Goal: Task Accomplishment & Management: Use online tool/utility

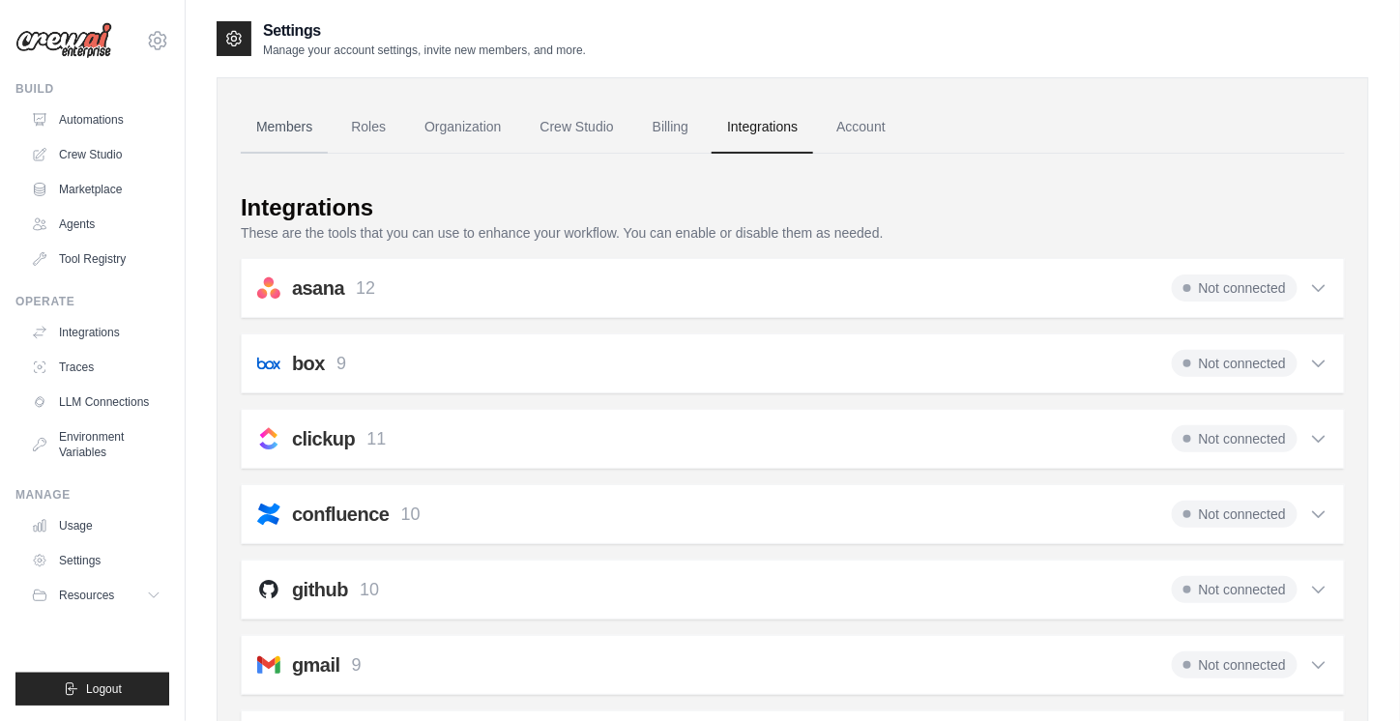
click at [276, 127] on link "Members" at bounding box center [284, 128] width 87 height 52
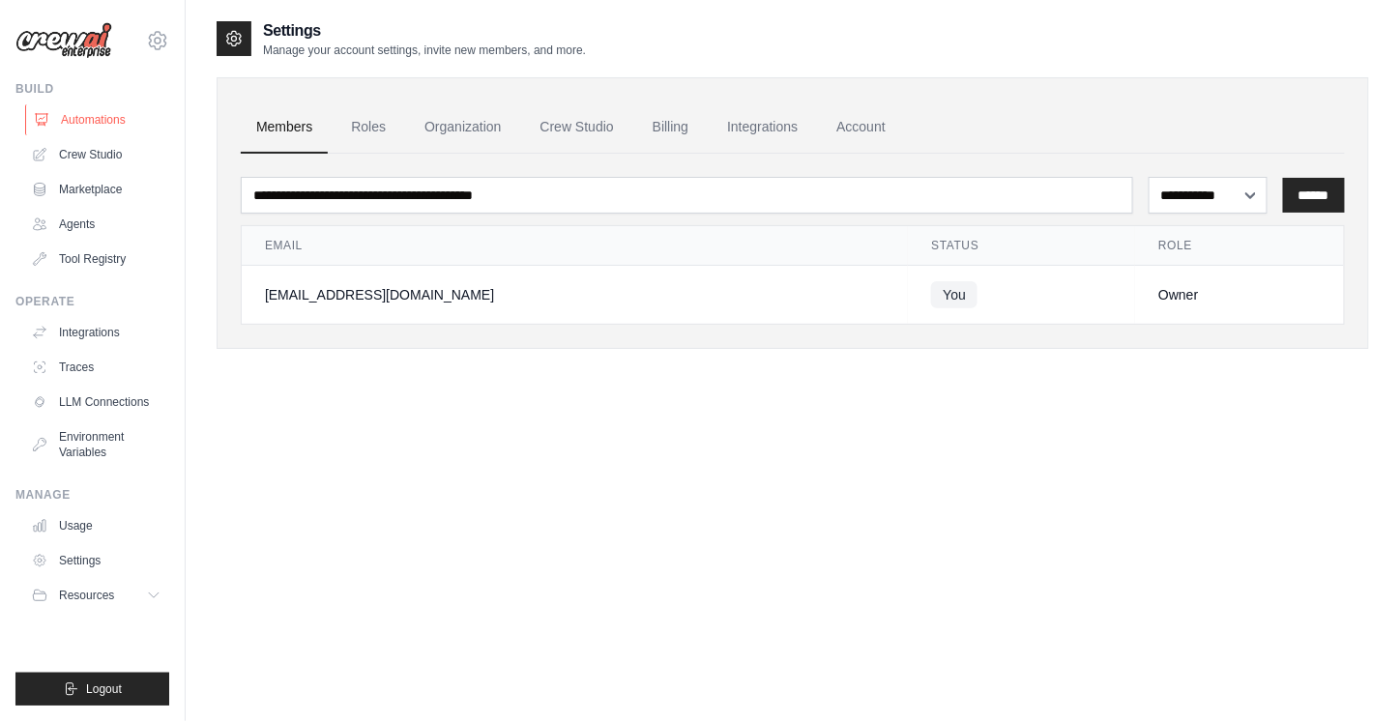
click at [78, 121] on link "Automations" at bounding box center [98, 119] width 146 height 31
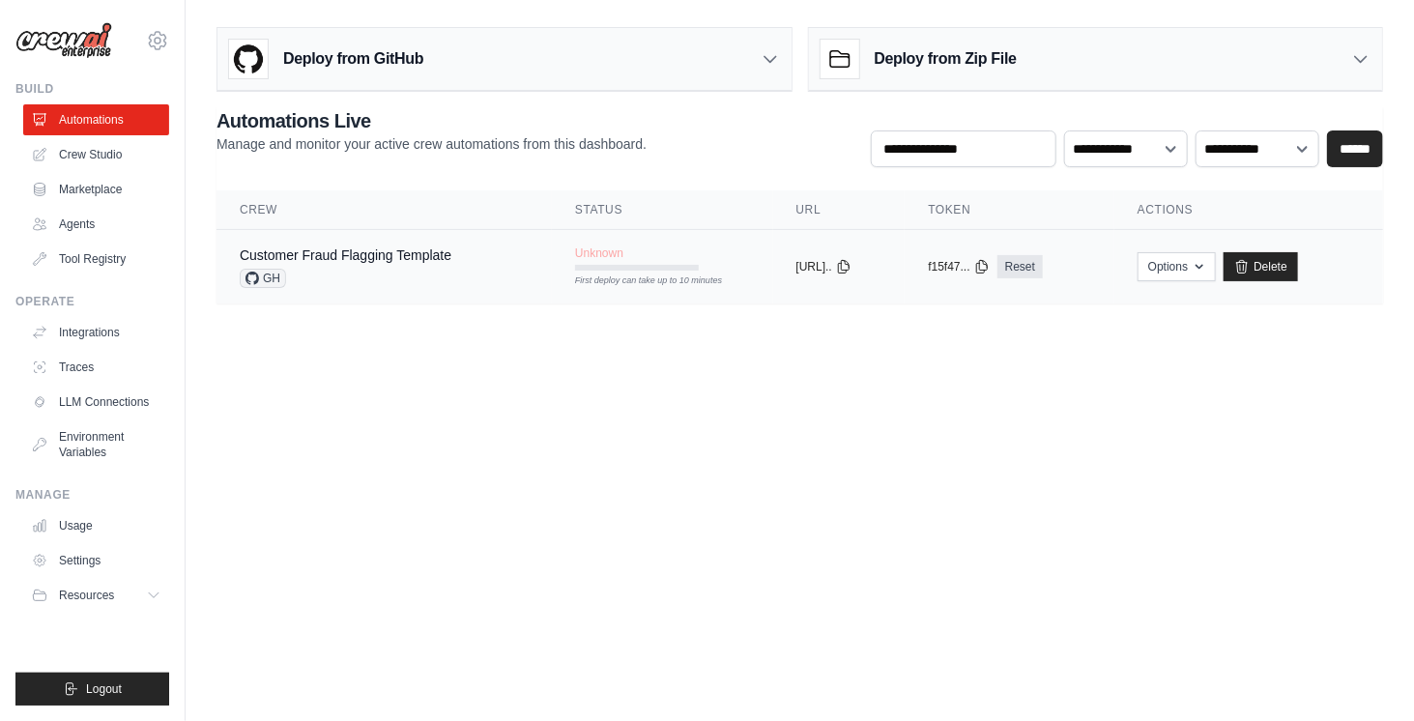
click at [331, 238] on td "Customer Fraud Flagging Template GH" at bounding box center [384, 267] width 335 height 74
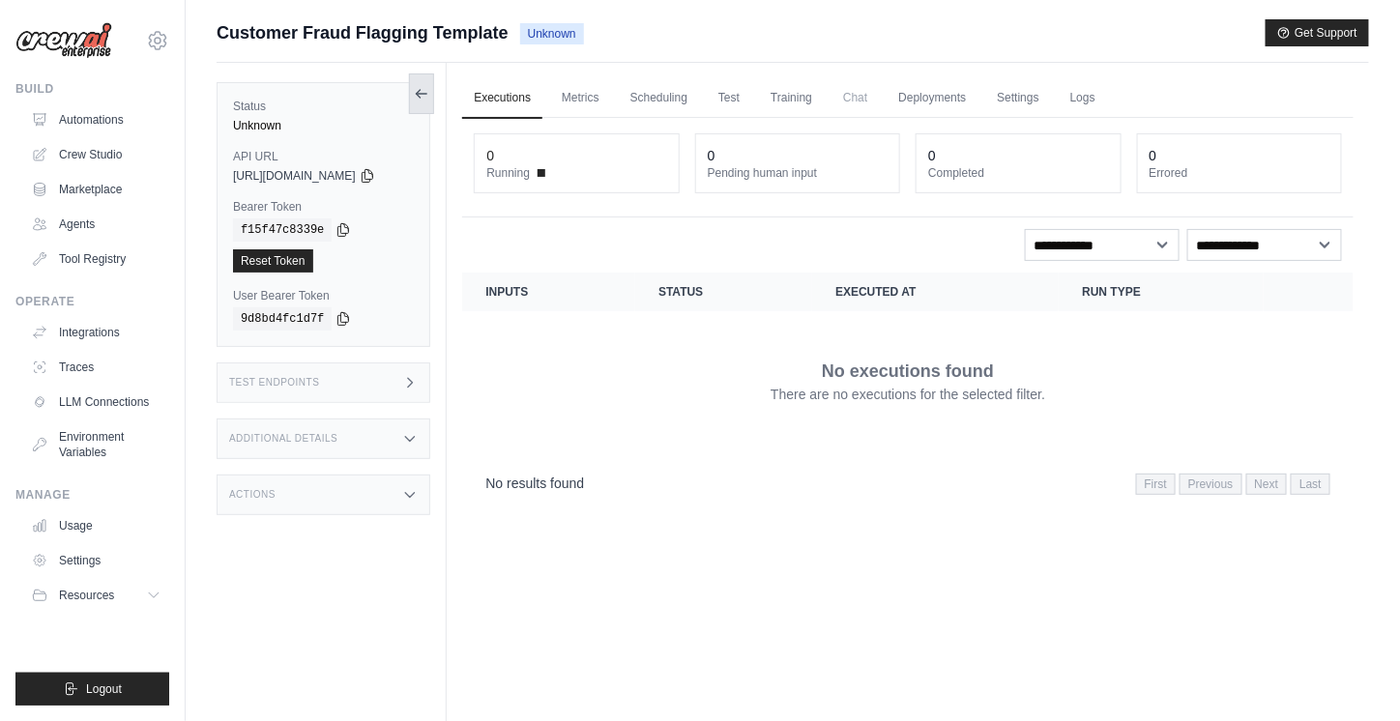
click at [429, 96] on icon at bounding box center [421, 93] width 15 height 15
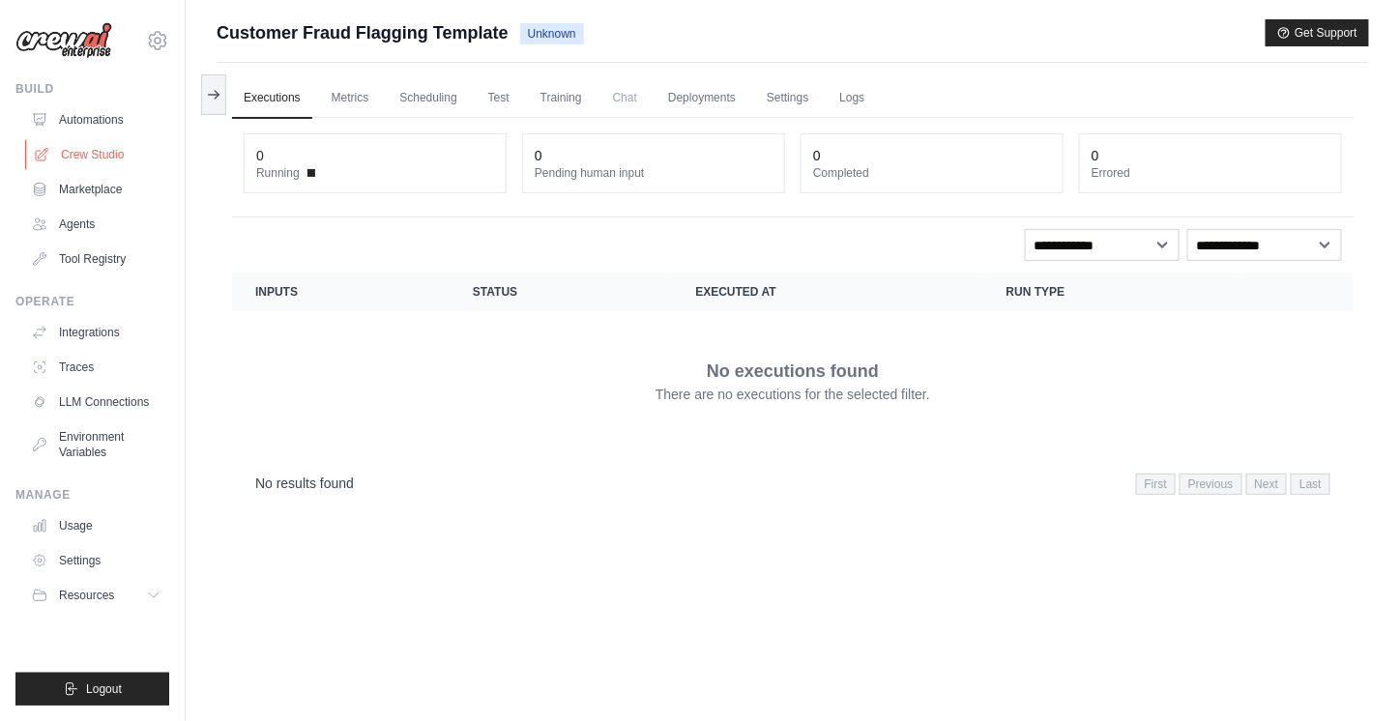
click at [81, 153] on link "Crew Studio" at bounding box center [98, 154] width 146 height 31
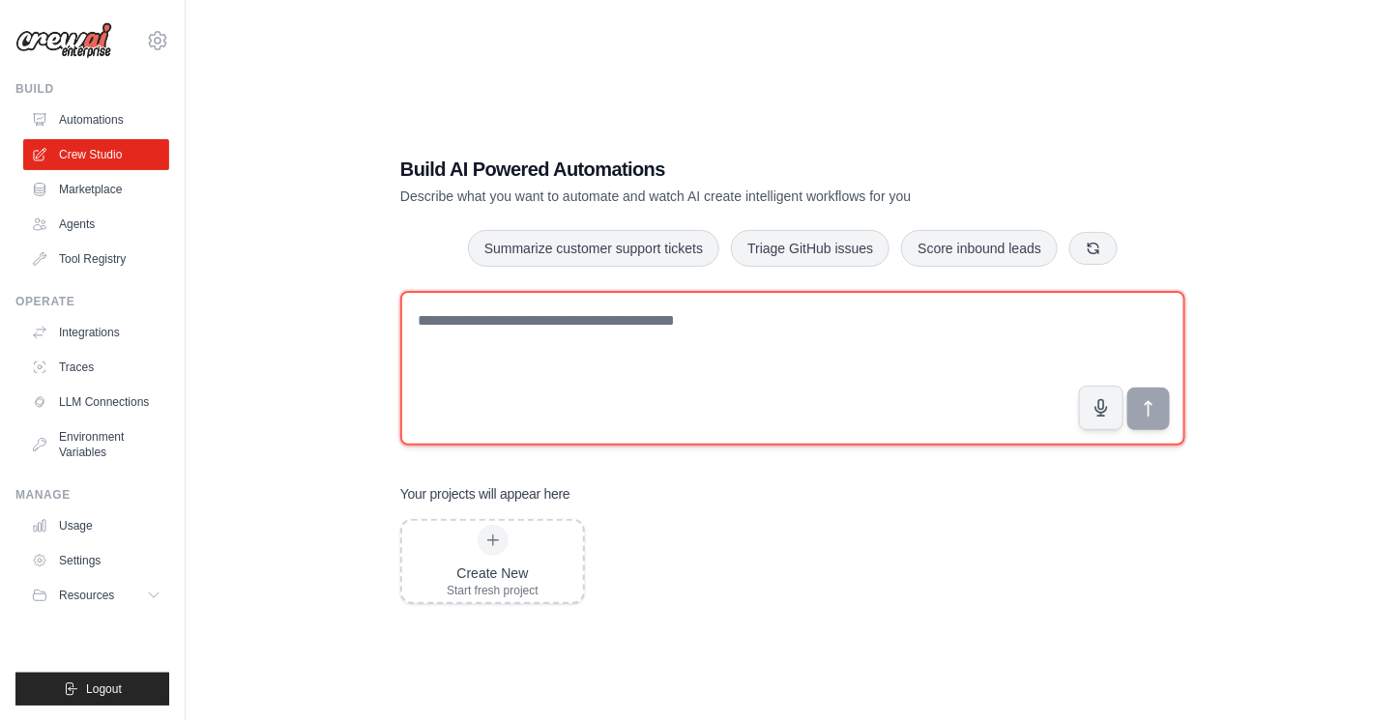
click at [558, 346] on textarea at bounding box center [792, 368] width 785 height 155
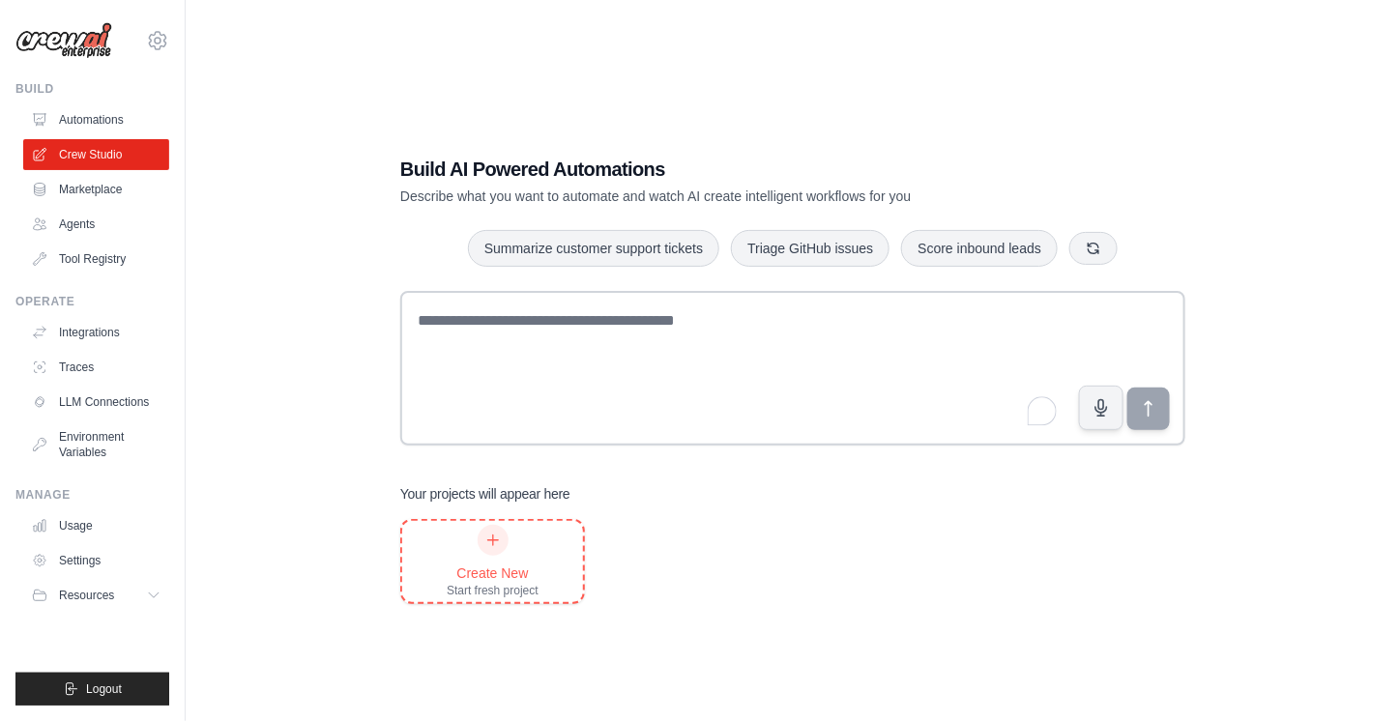
click at [492, 544] on icon at bounding box center [492, 541] width 11 height 11
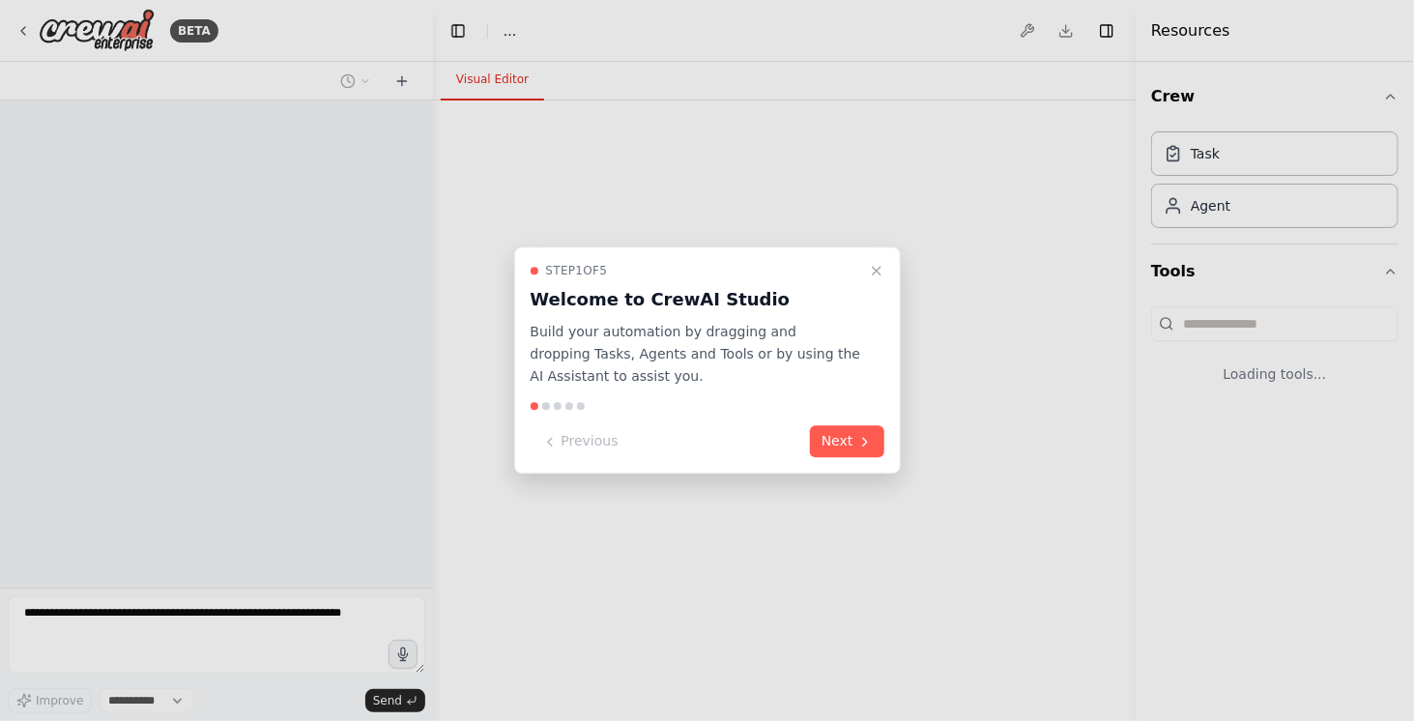
select select "****"
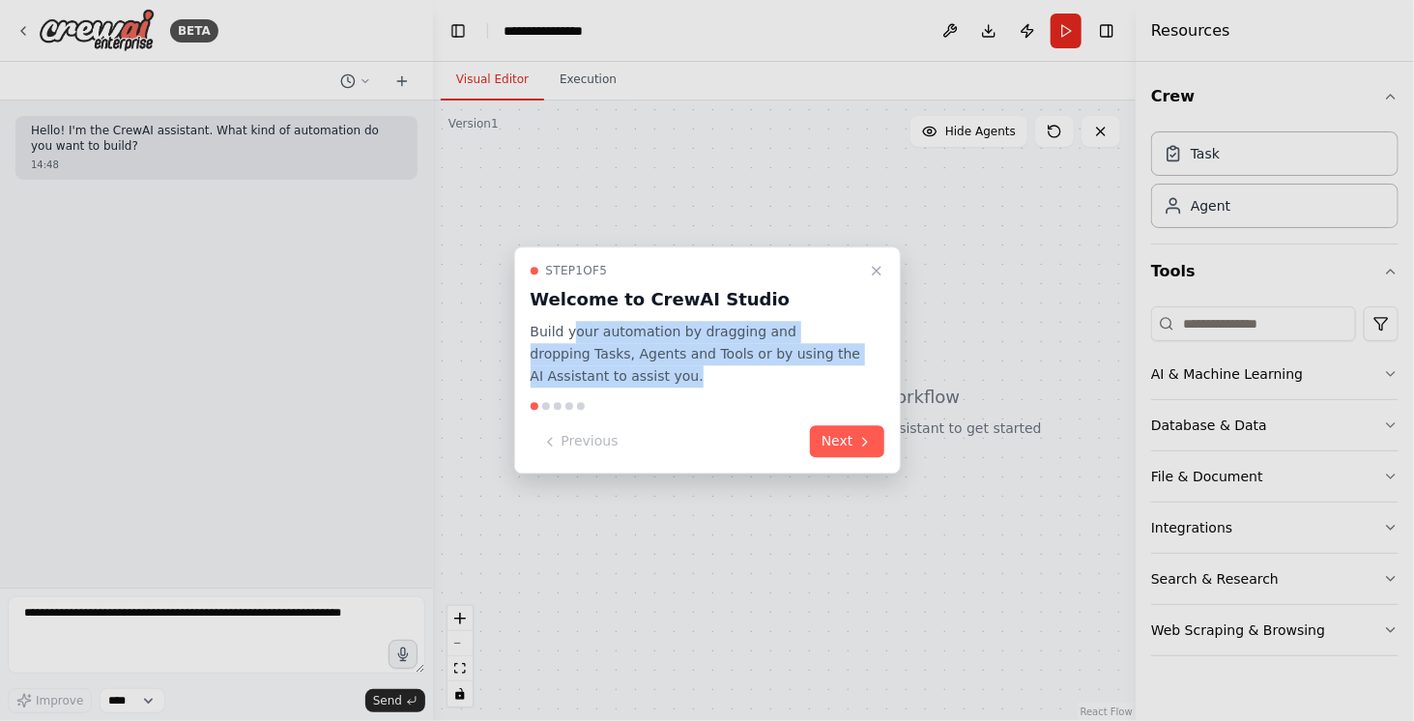
drag, startPoint x: 568, startPoint y: 335, endPoint x: 814, endPoint y: 372, distance: 249.3
click at [814, 372] on p "Build your automation by dragging and dropping Tasks, Agents and Tools or by us…" at bounding box center [696, 354] width 331 height 66
click at [782, 347] on p "Build your automation by dragging and dropping Tasks, Agents and Tools or by us…" at bounding box center [696, 354] width 331 height 66
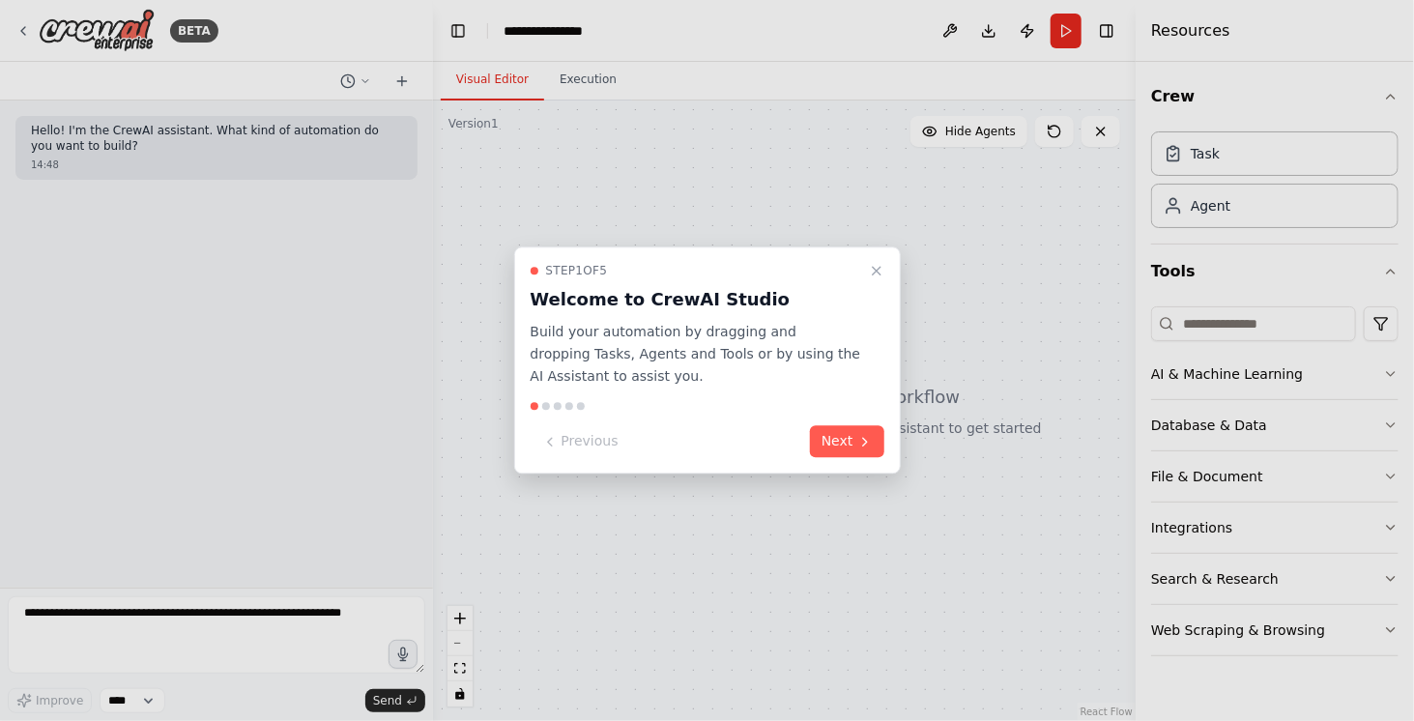
click at [695, 345] on p "Build your automation by dragging and dropping Tasks, Agents and Tools or by us…" at bounding box center [696, 354] width 331 height 66
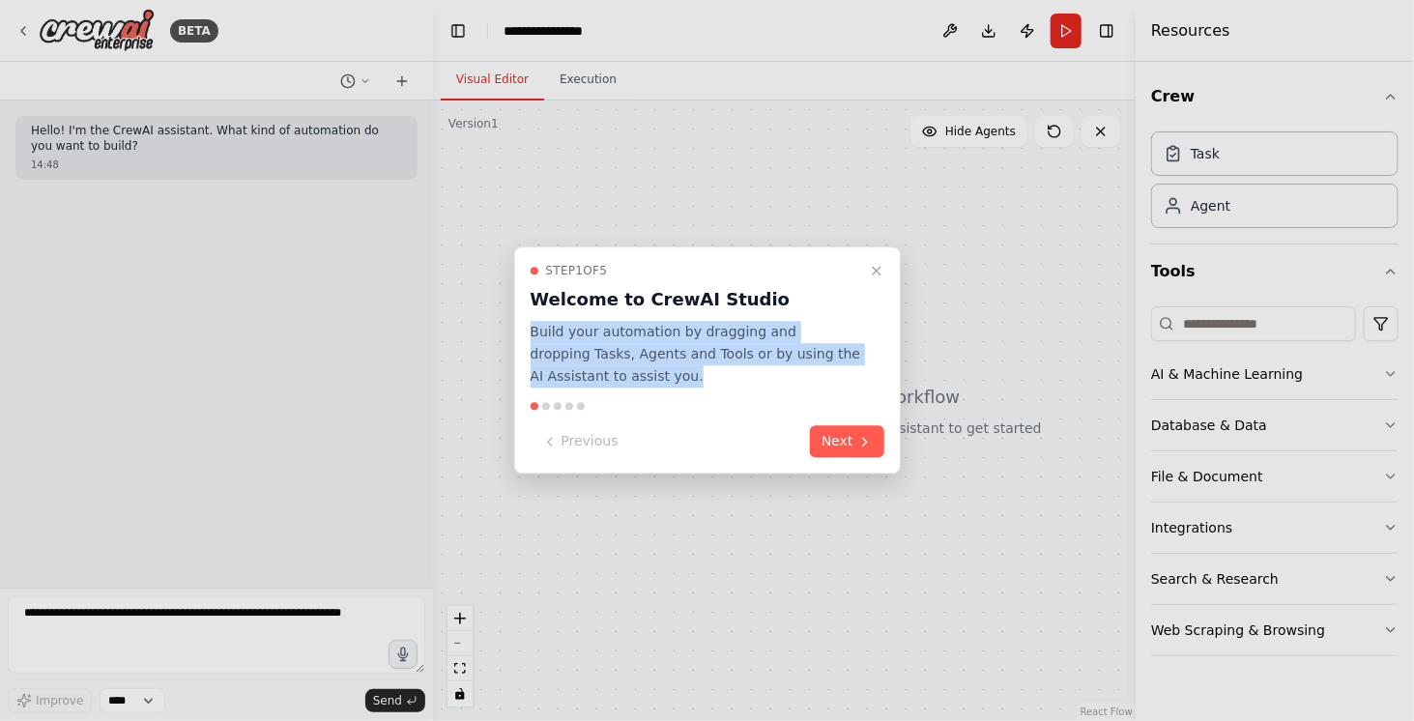
click at [695, 345] on p "Build your automation by dragging and dropping Tasks, Agents and Tools or by us…" at bounding box center [696, 354] width 331 height 66
click at [747, 341] on p "Build your automation by dragging and dropping Tasks, Agents and Tools or by us…" at bounding box center [696, 354] width 331 height 66
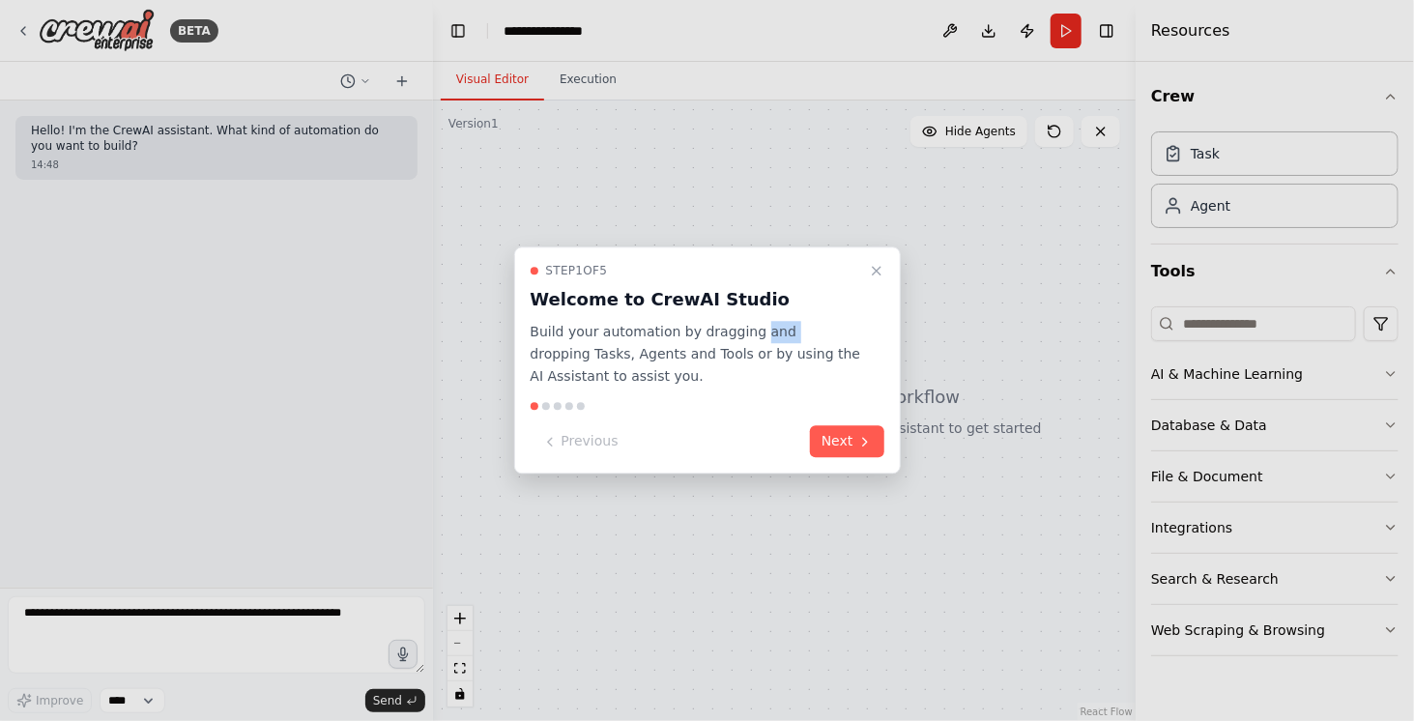
click at [747, 341] on p "Build your automation by dragging and dropping Tasks, Agents and Tools or by us…" at bounding box center [696, 354] width 331 height 66
click at [735, 342] on div at bounding box center [735, 342] width 0 height 0
click at [771, 341] on p "Build your automation by dragging and dropping Tasks, Agents and Tools or by us…" at bounding box center [696, 354] width 331 height 66
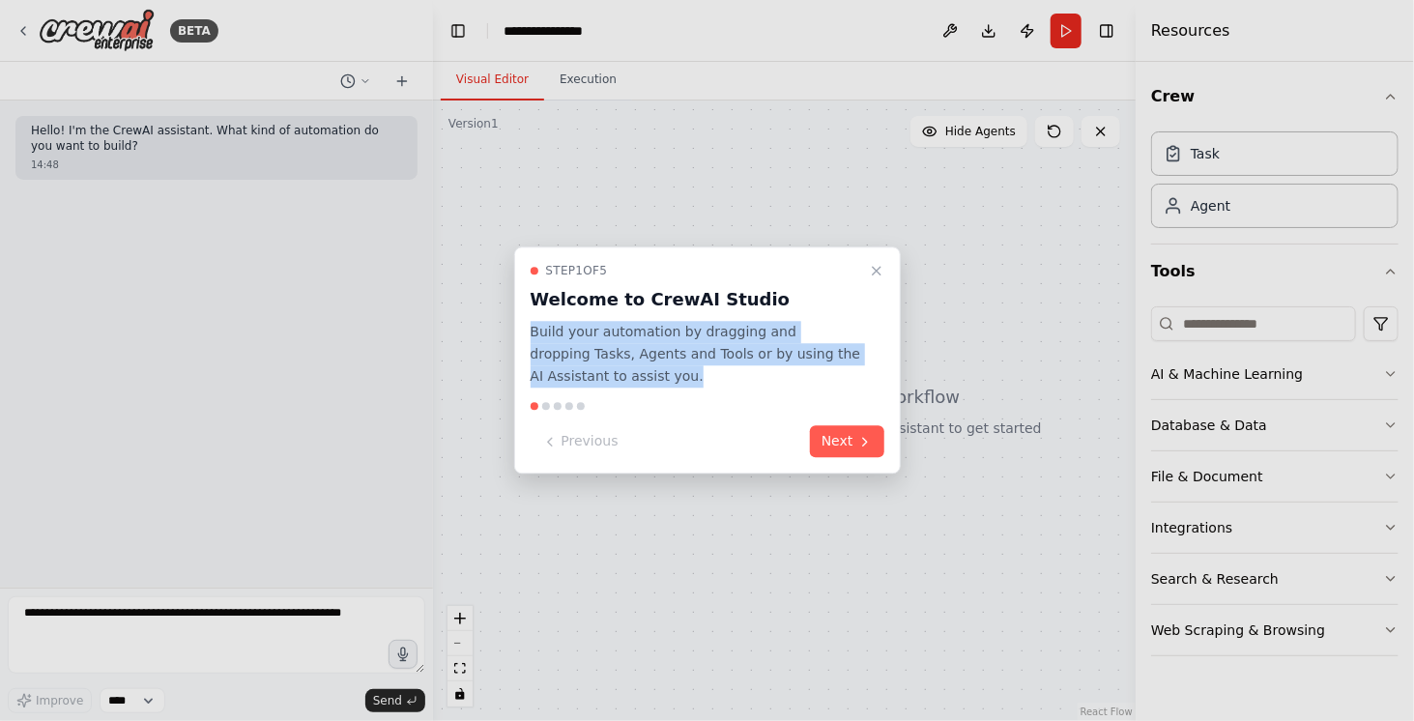
click at [771, 341] on p "Build your automation by dragging and dropping Tasks, Agents and Tools or by us…" at bounding box center [696, 354] width 331 height 66
click at [696, 346] on p "Build your automation by dragging and dropping Tasks, Agents and Tools or by us…" at bounding box center [696, 354] width 331 height 66
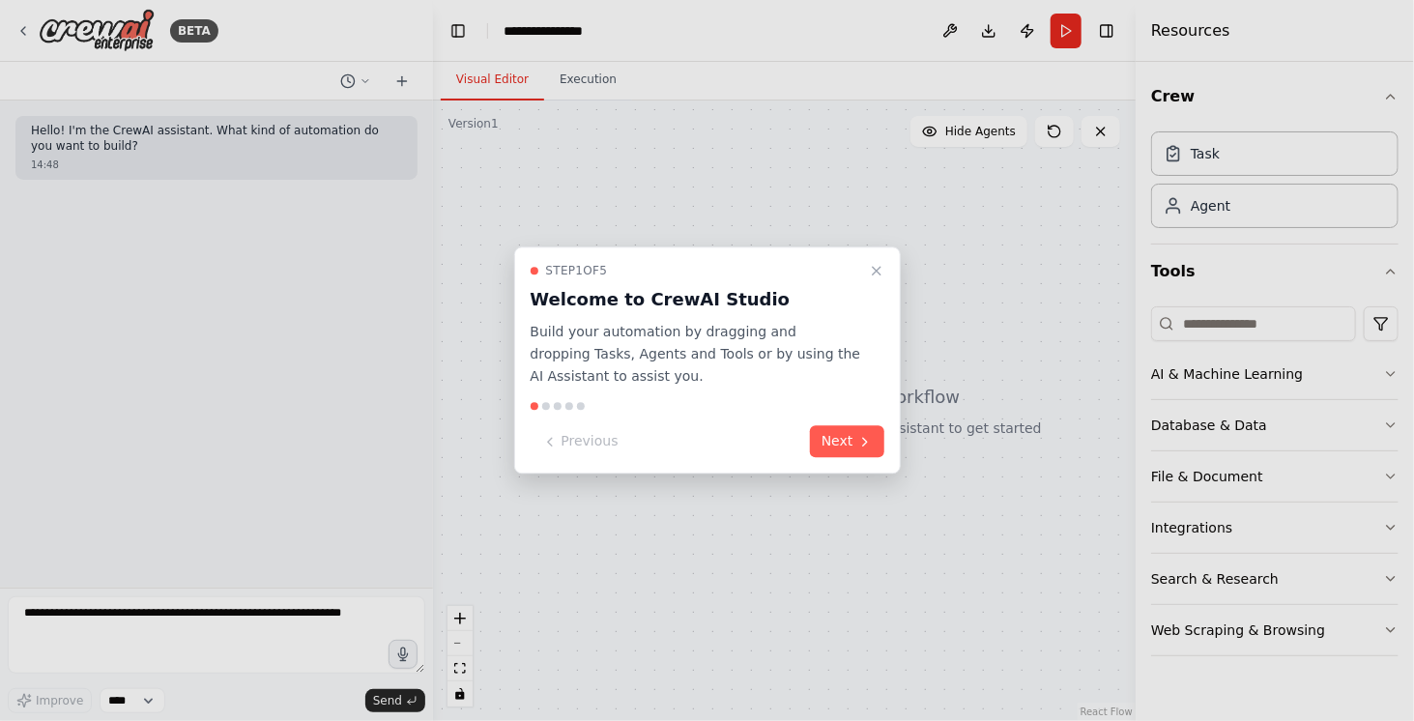
click at [692, 330] on p "Build your automation by dragging and dropping Tasks, Agents and Tools or by us…" at bounding box center [696, 354] width 331 height 66
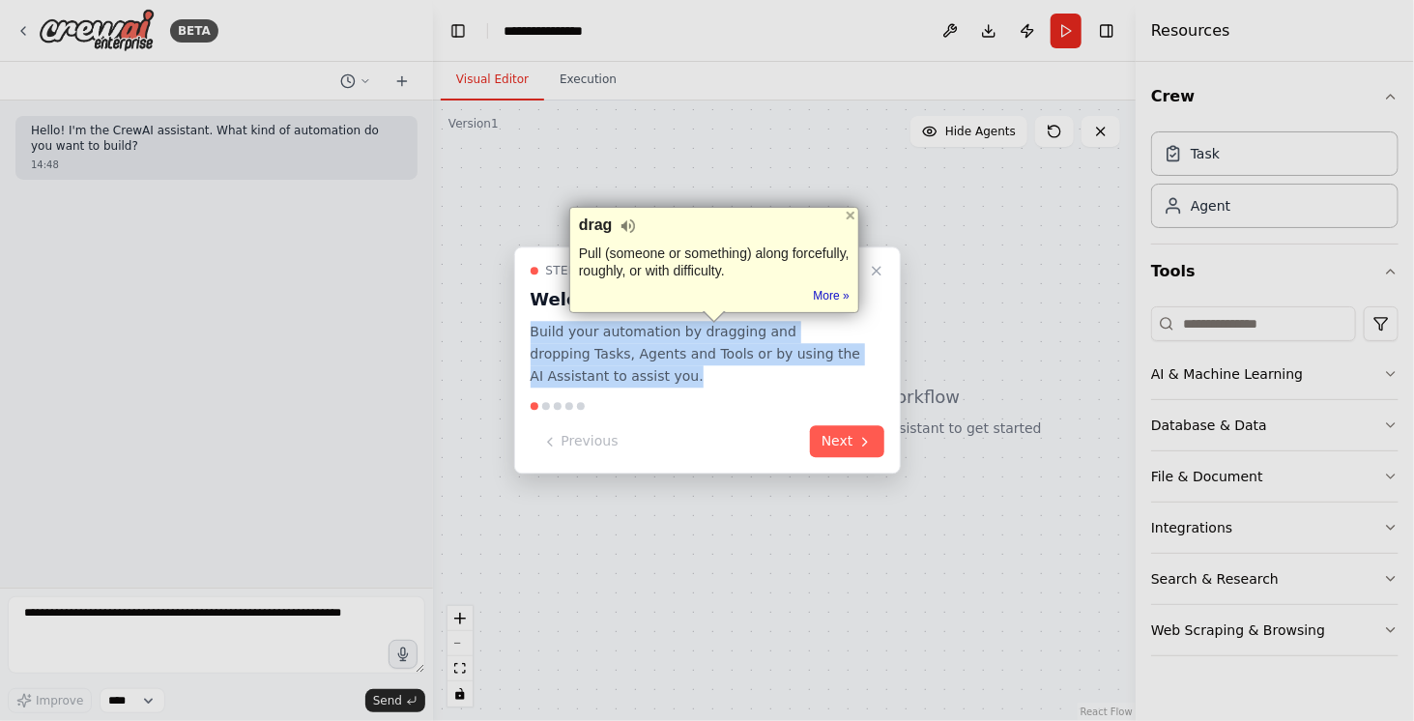
drag, startPoint x: 692, startPoint y: 330, endPoint x: 748, endPoint y: 326, distance: 56.2
click at [693, 330] on p "Build your automation by dragging and dropping Tasks, Agents and Tools or by us…" at bounding box center [696, 354] width 331 height 66
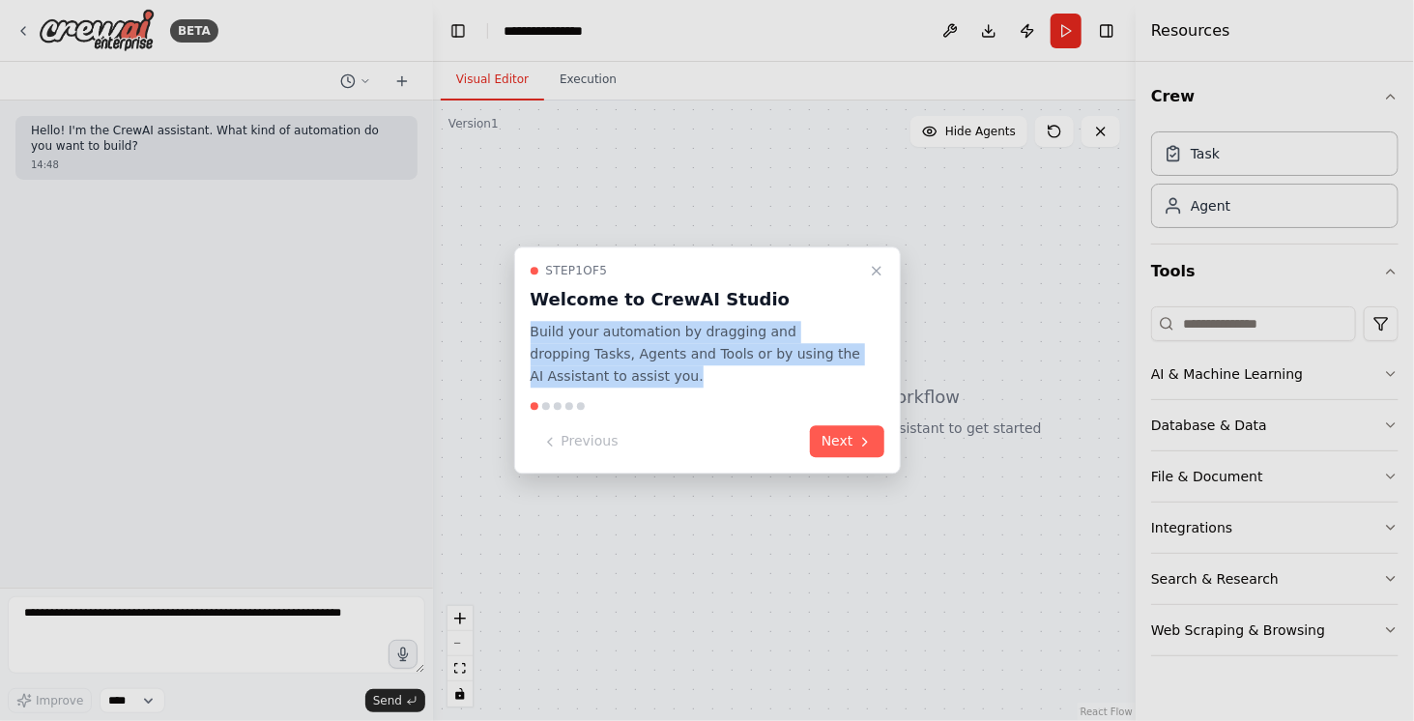
click at [748, 326] on p "Build your automation by dragging and dropping Tasks, Agents and Tools or by us…" at bounding box center [696, 354] width 331 height 66
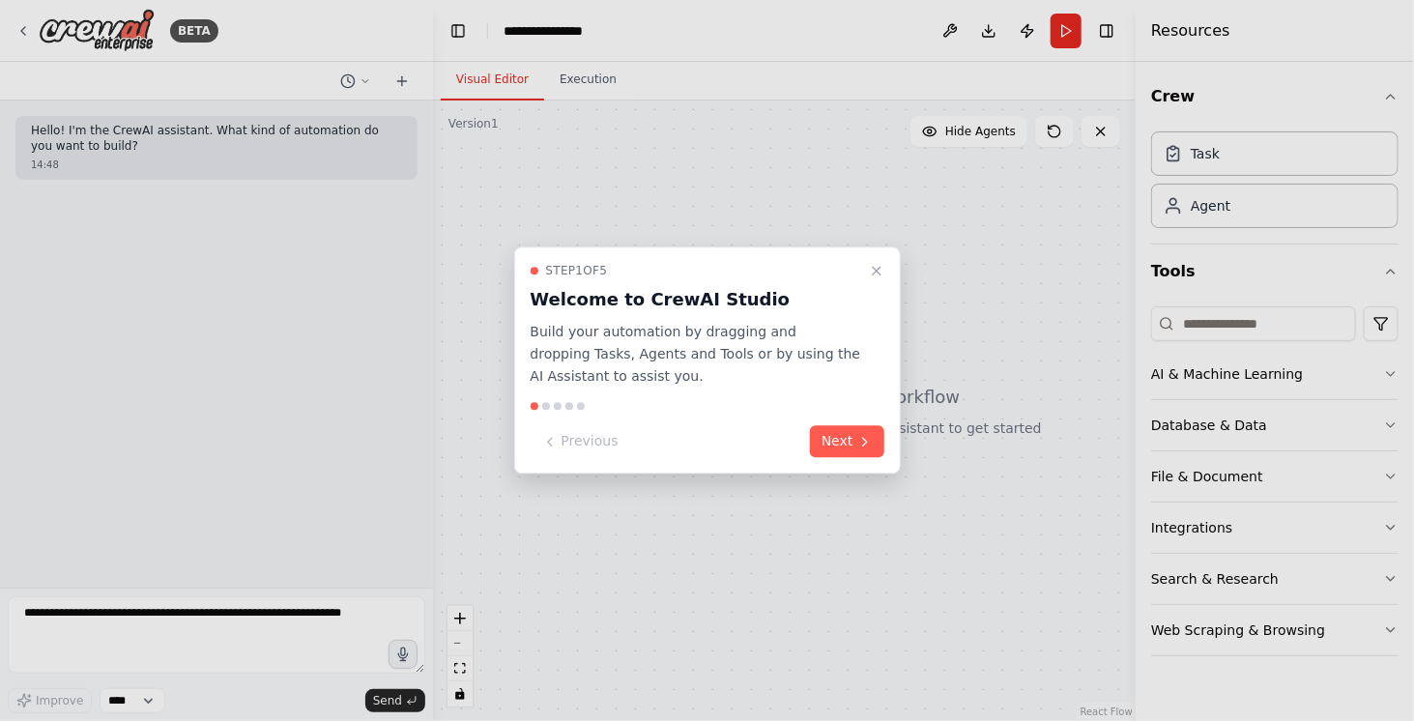
click at [782, 323] on p "Build your automation by dragging and dropping Tasks, Agents and Tools or by us…" at bounding box center [696, 354] width 331 height 66
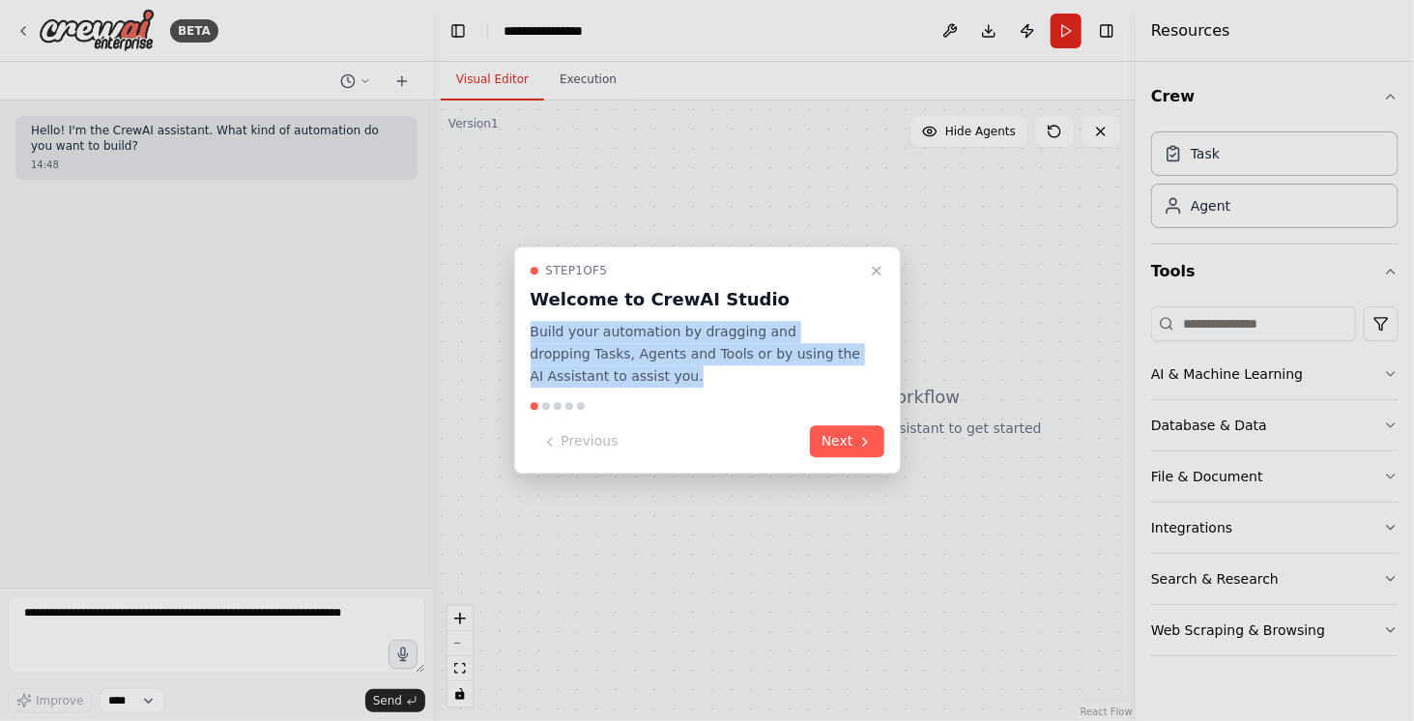
click at [782, 323] on p "Build your automation by dragging and dropping Tasks, Agents and Tools or by us…" at bounding box center [696, 354] width 331 height 66
click at [793, 323] on p "Build your automation by dragging and dropping Tasks, Agents and Tools or by us…" at bounding box center [696, 354] width 331 height 66
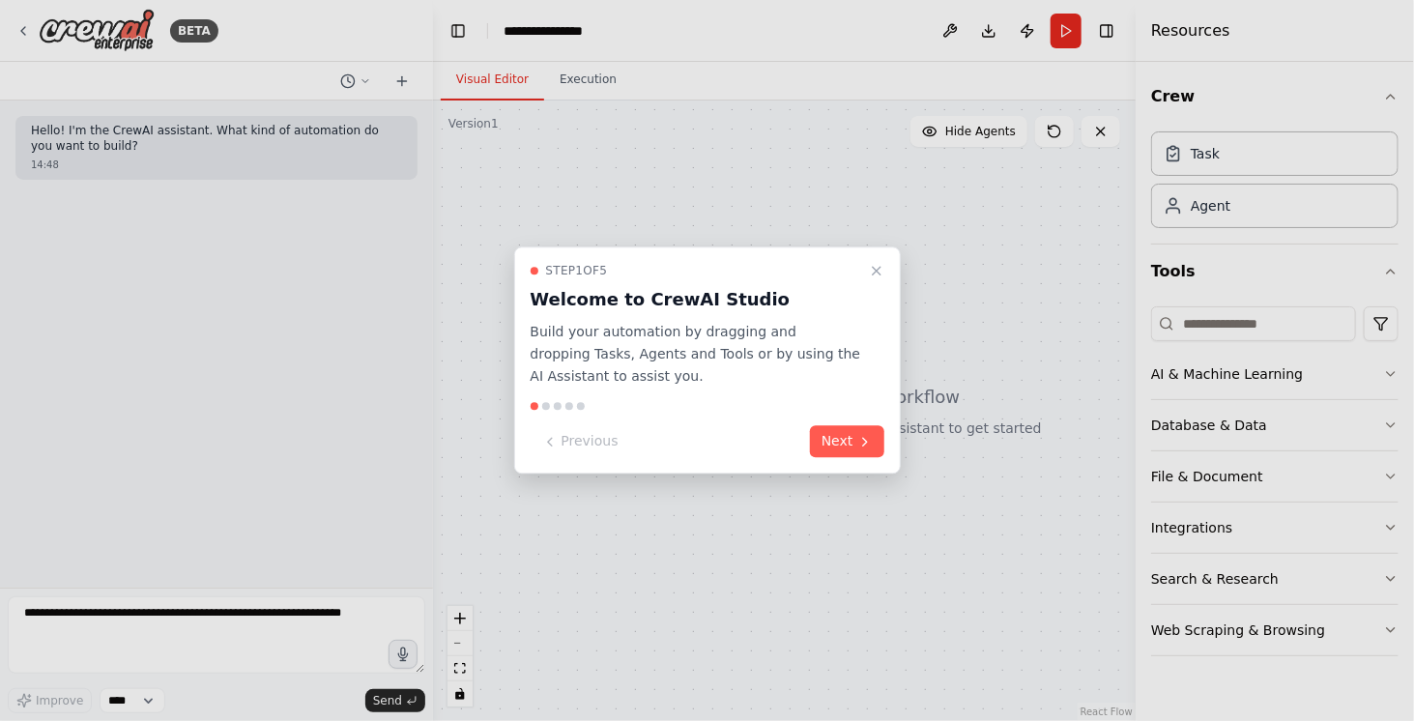
click at [736, 335] on p "Build your automation by dragging and dropping Tasks, Agents and Tools or by us…" at bounding box center [696, 354] width 331 height 66
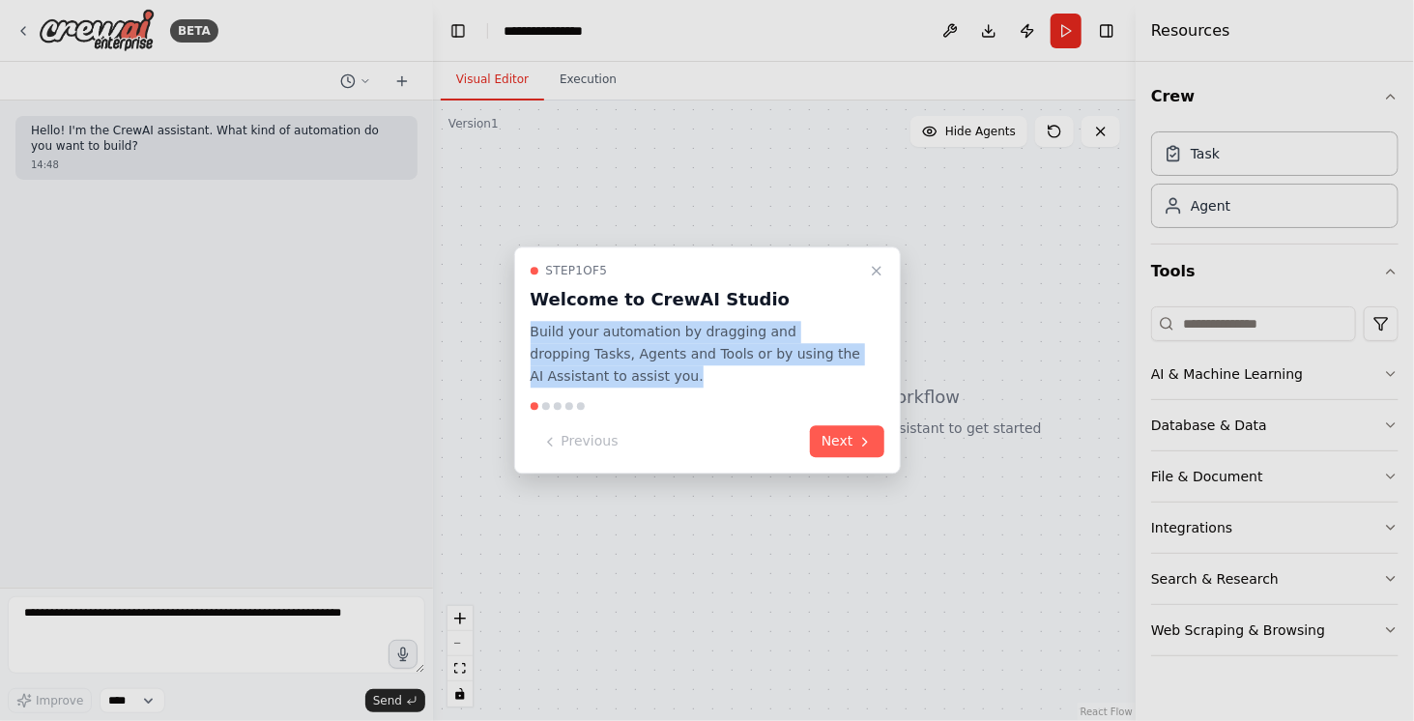
click at [736, 335] on p "Build your automation by dragging and dropping Tasks, Agents and Tools or by us…" at bounding box center [696, 354] width 331 height 66
click at [757, 335] on p "Build your automation by dragging and dropping Tasks, Agents and Tools or by us…" at bounding box center [696, 354] width 331 height 66
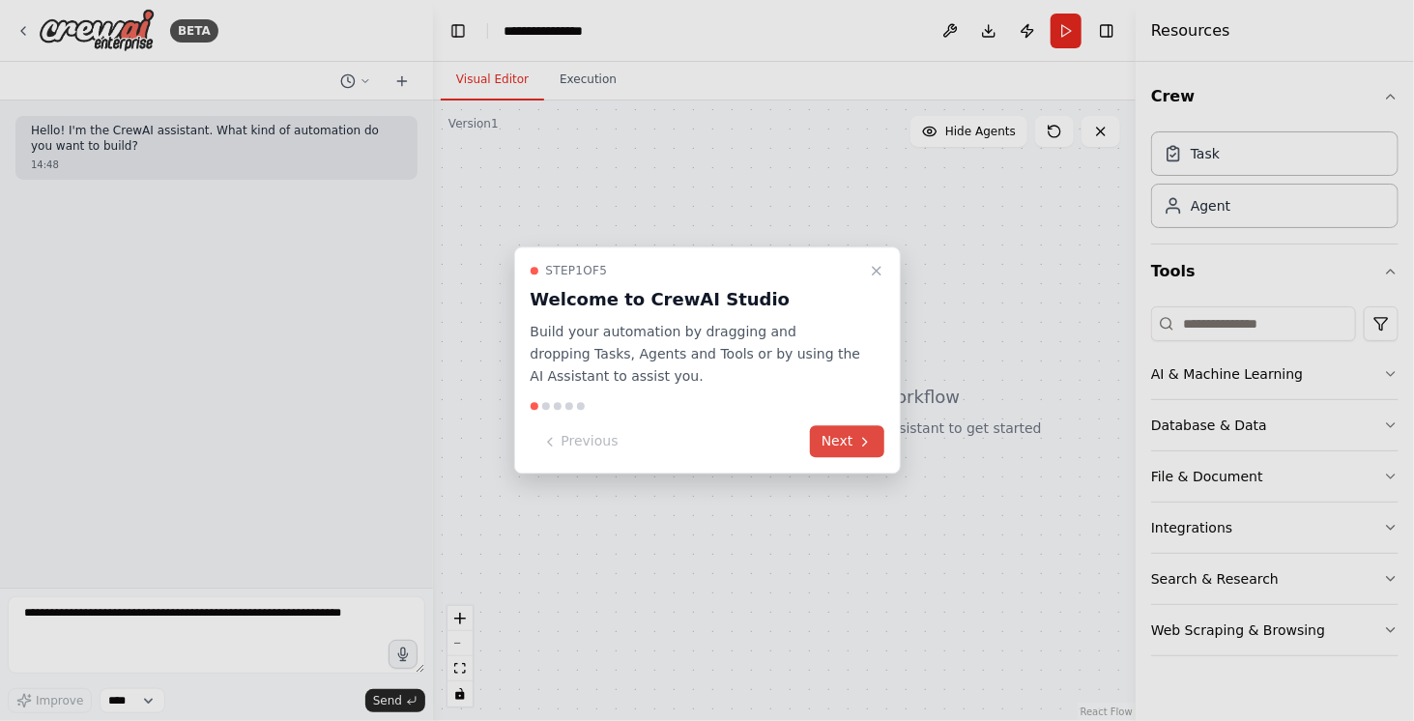
click at [860, 444] on icon at bounding box center [865, 441] width 15 height 15
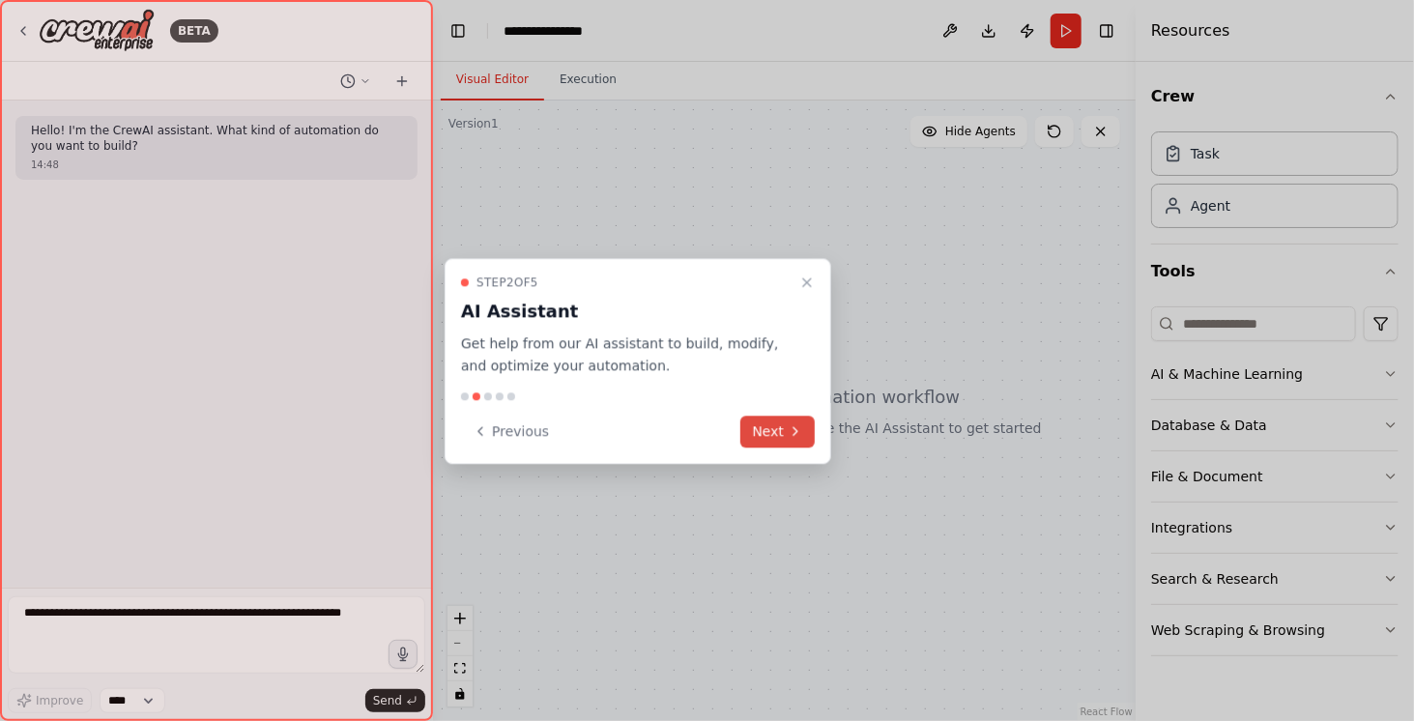
click at [787, 429] on button "Next" at bounding box center [778, 432] width 74 height 32
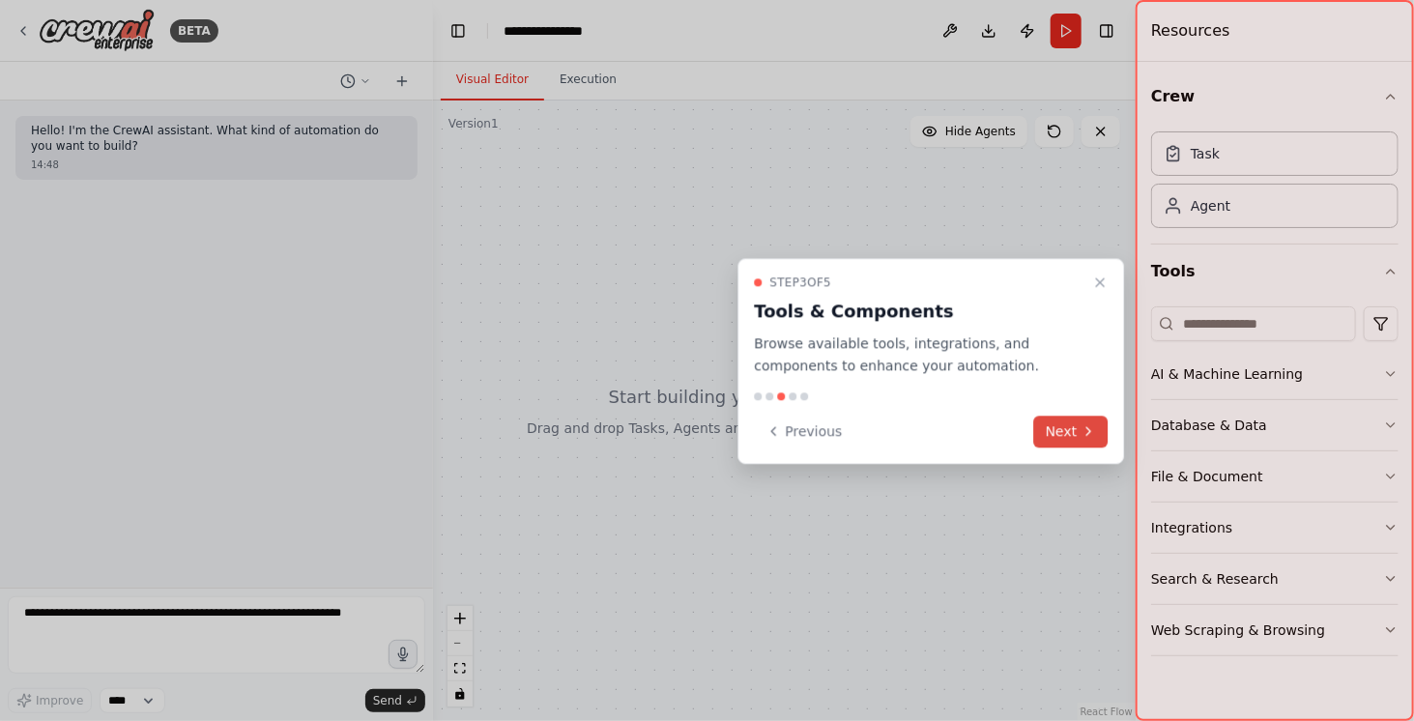
click at [1068, 425] on button "Next" at bounding box center [1072, 432] width 74 height 32
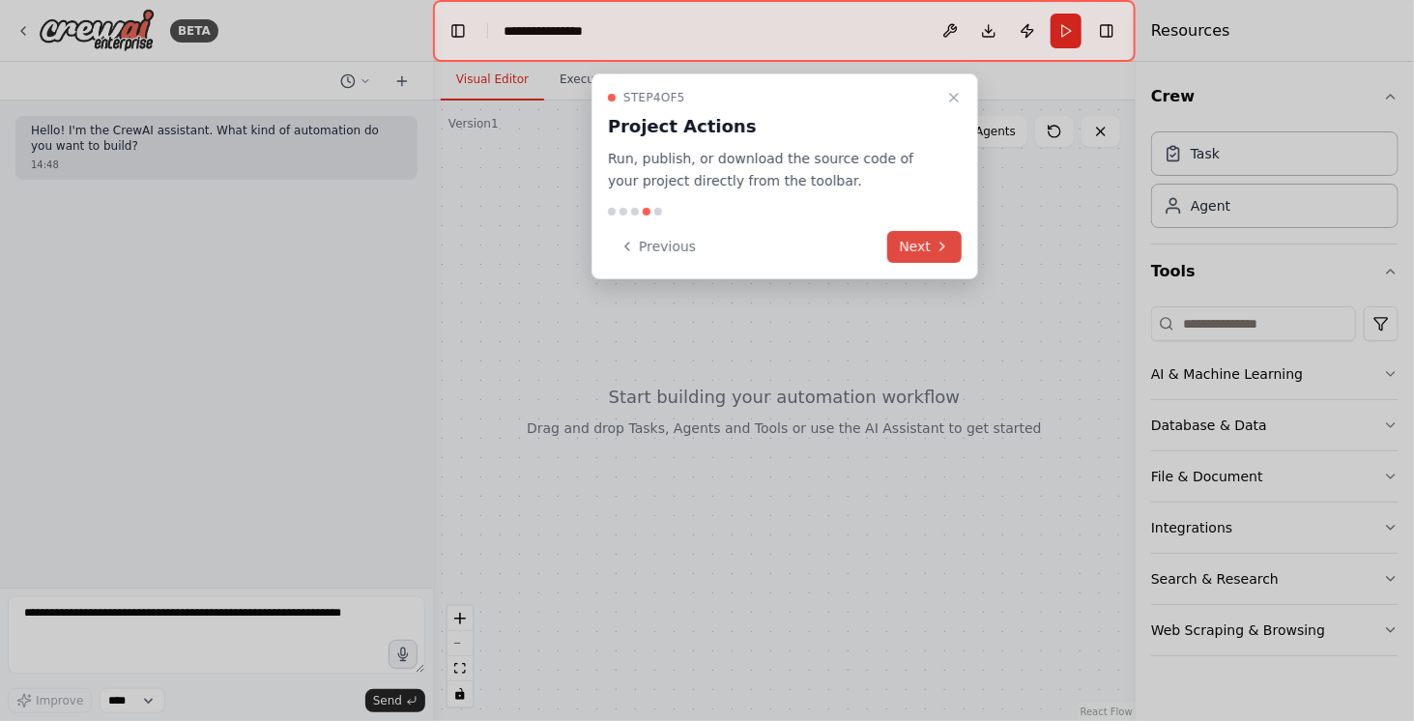
click at [932, 247] on button "Next" at bounding box center [925, 247] width 74 height 32
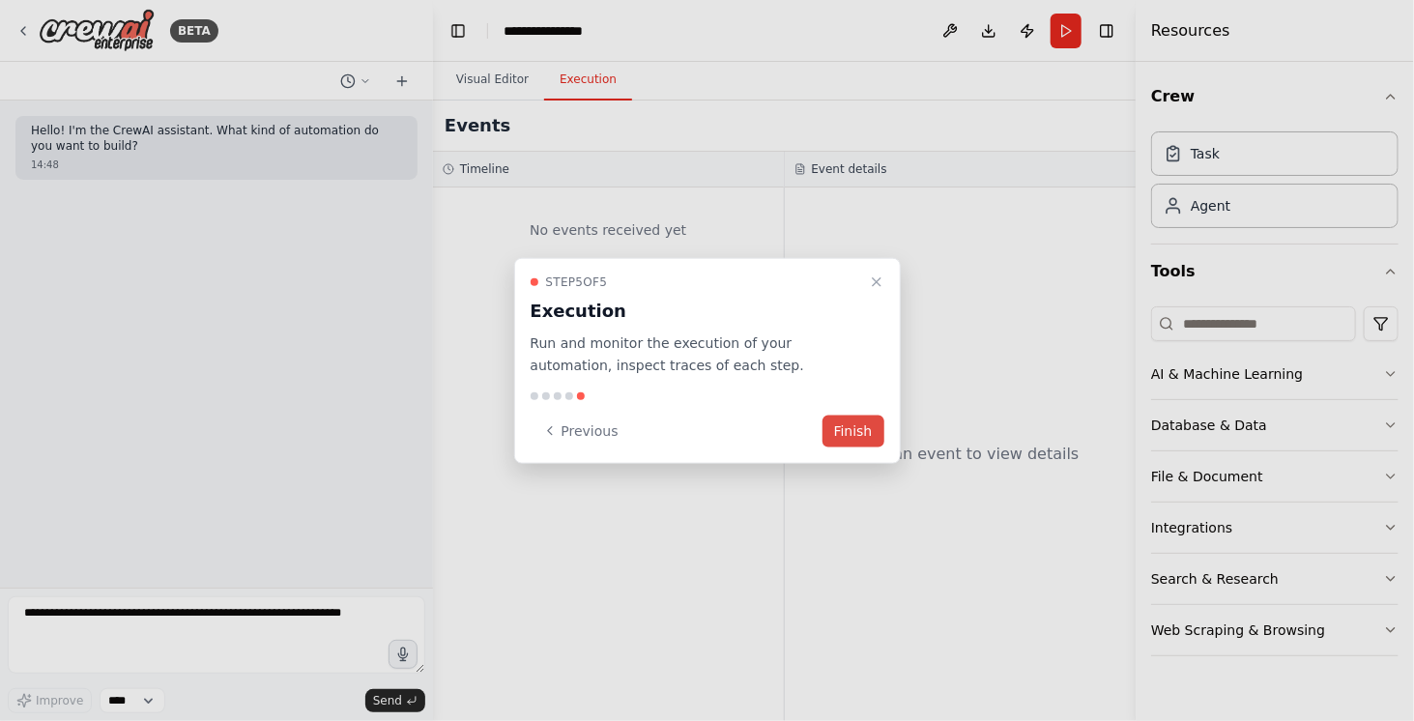
click at [871, 436] on button "Finish" at bounding box center [854, 431] width 62 height 32
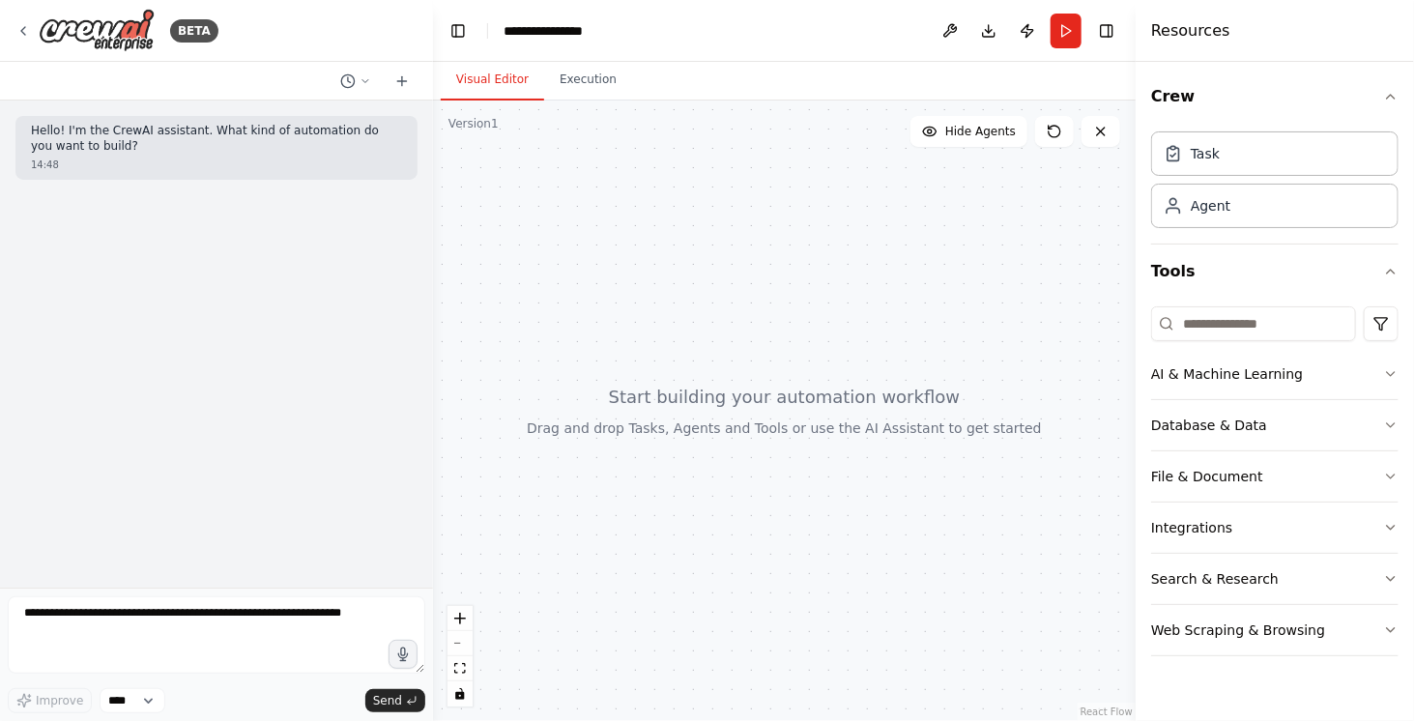
click at [641, 40] on header "**********" at bounding box center [784, 31] width 703 height 62
click at [533, 30] on div "**********" at bounding box center [552, 30] width 97 height 19
click at [944, 31] on button at bounding box center [950, 31] width 31 height 35
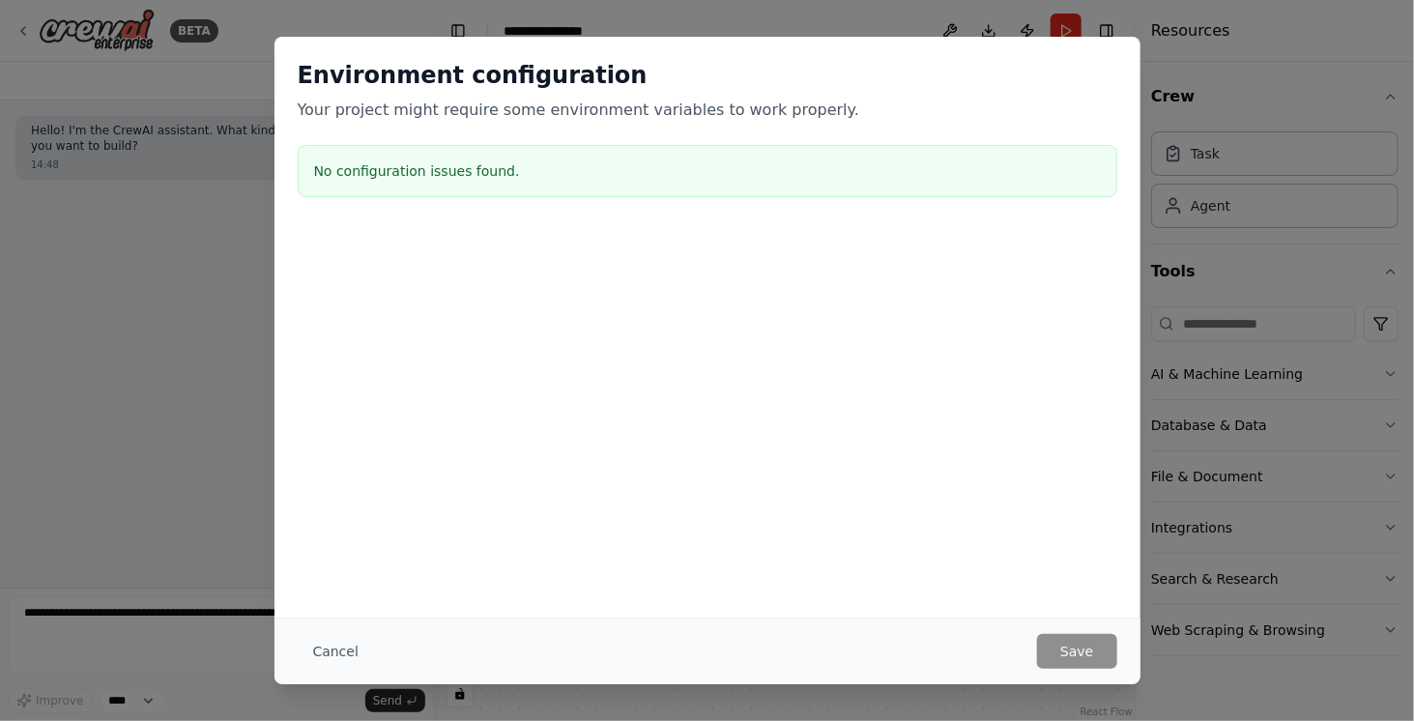
click at [330, 641] on button "Cancel" at bounding box center [336, 651] width 76 height 35
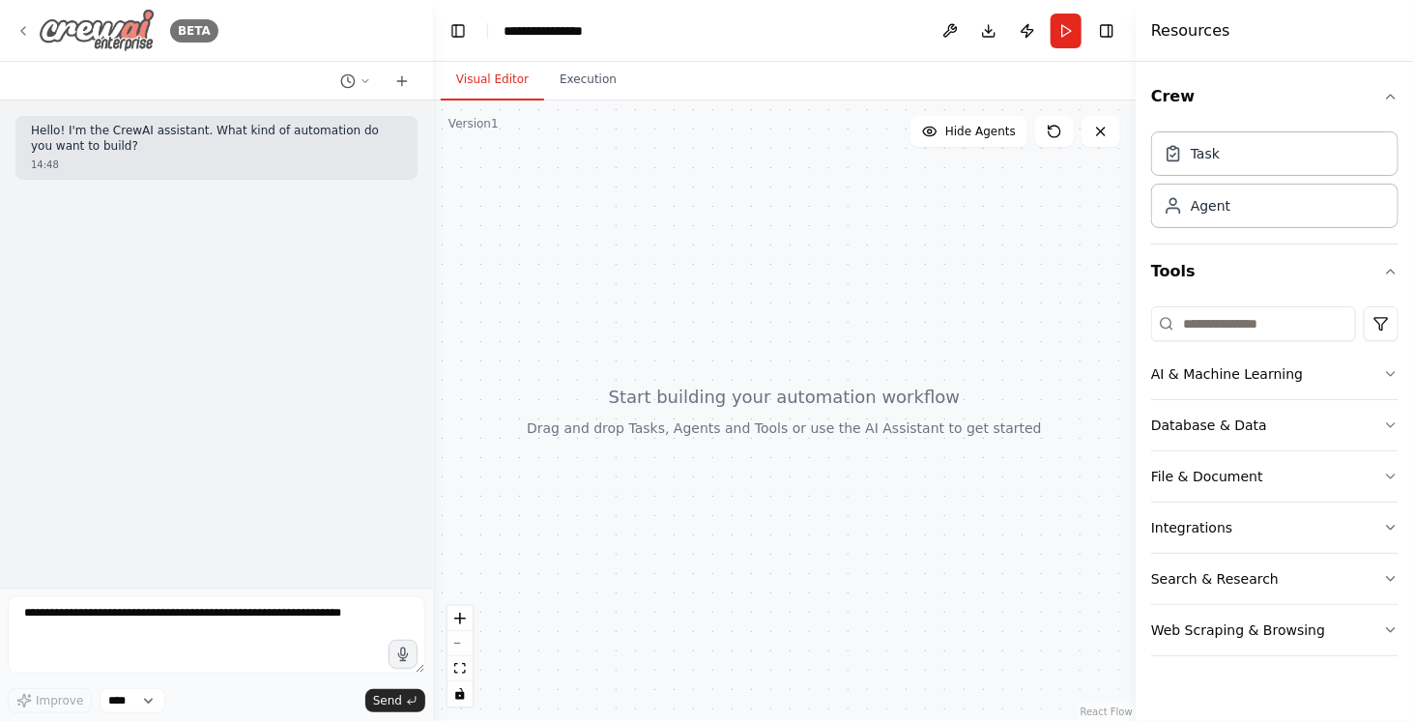
click at [24, 31] on icon at bounding box center [22, 30] width 15 height 15
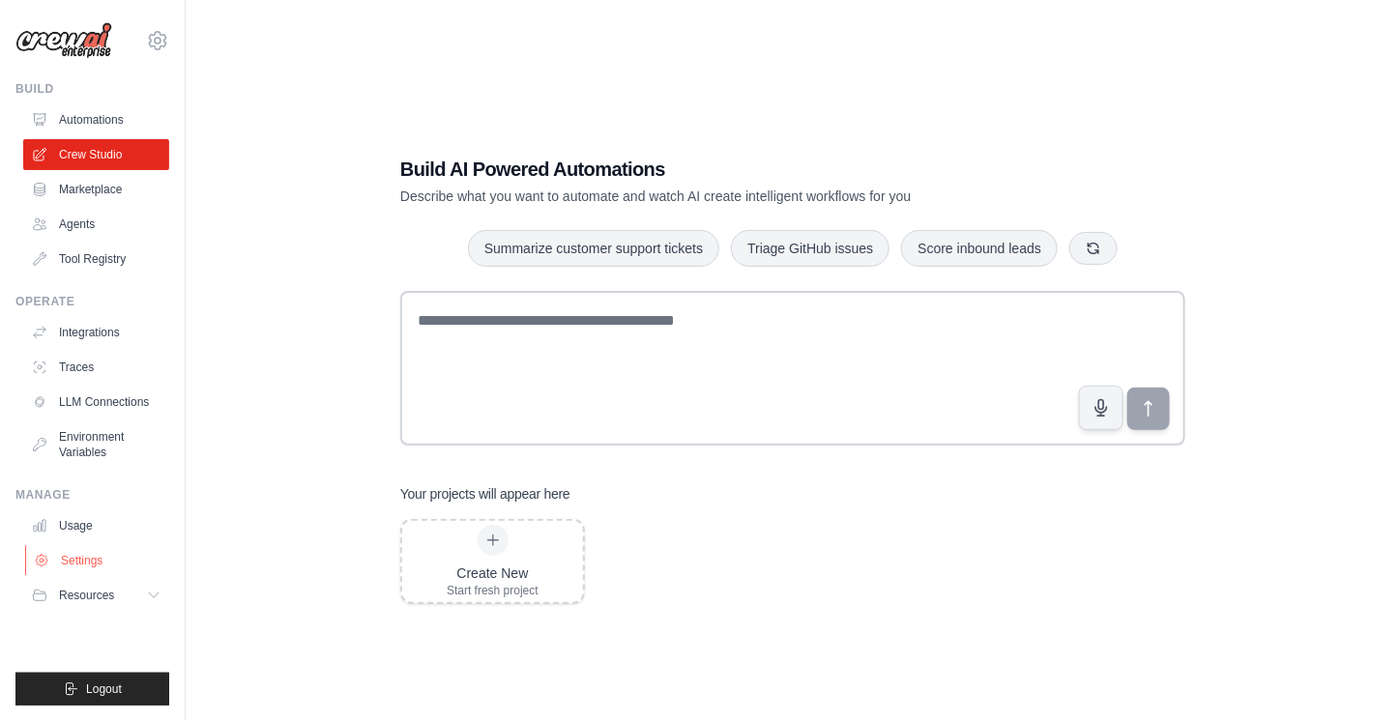
click at [102, 562] on link "Settings" at bounding box center [98, 560] width 146 height 31
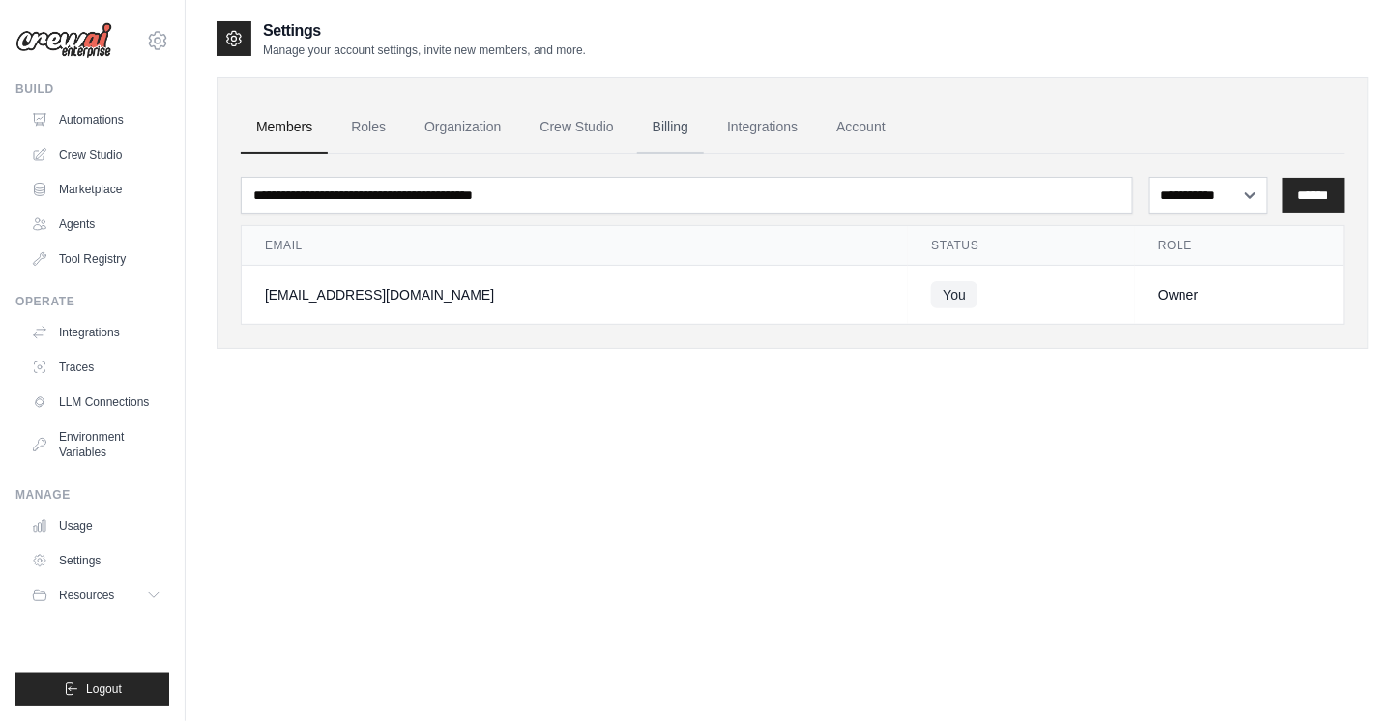
click at [696, 134] on link "Billing" at bounding box center [670, 128] width 67 height 52
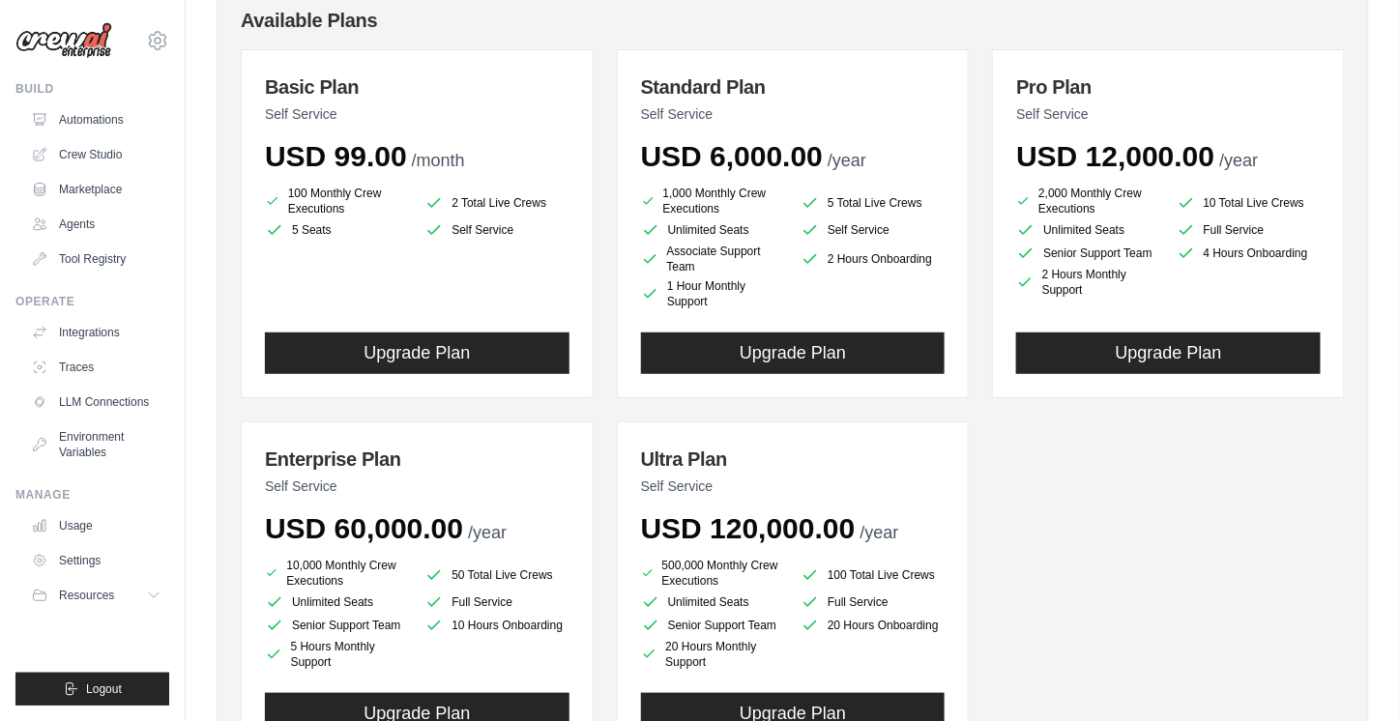
scroll to position [226, 0]
